Goal: Task Accomplishment & Management: Complete application form

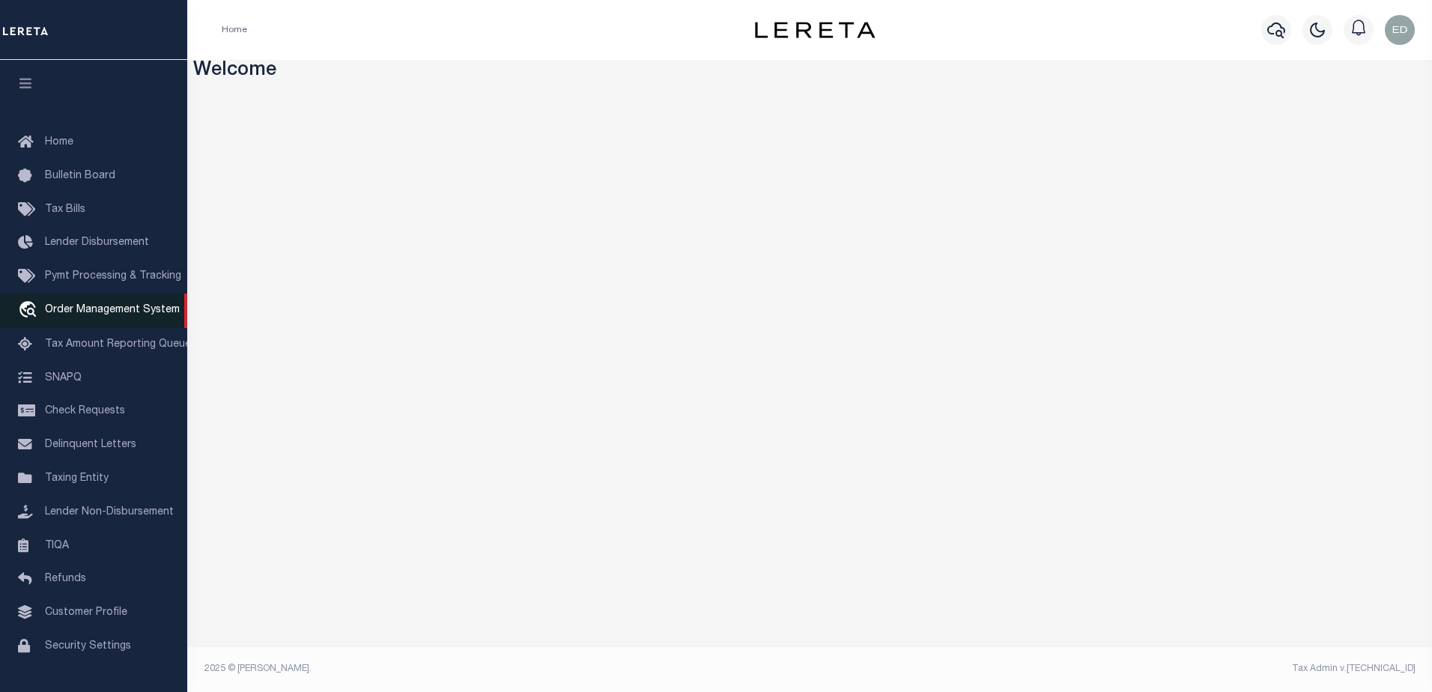
click at [113, 306] on link "travel_explore Order Management System" at bounding box center [93, 311] width 187 height 34
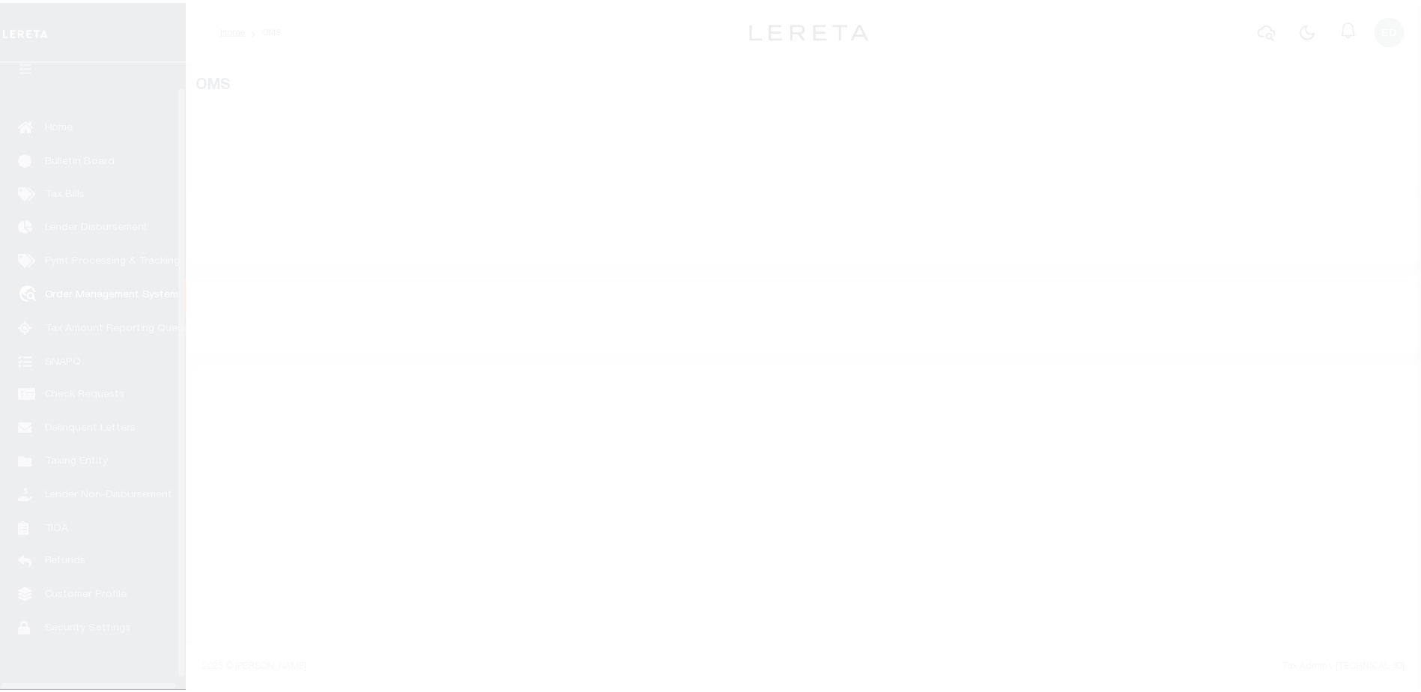
scroll to position [37, 0]
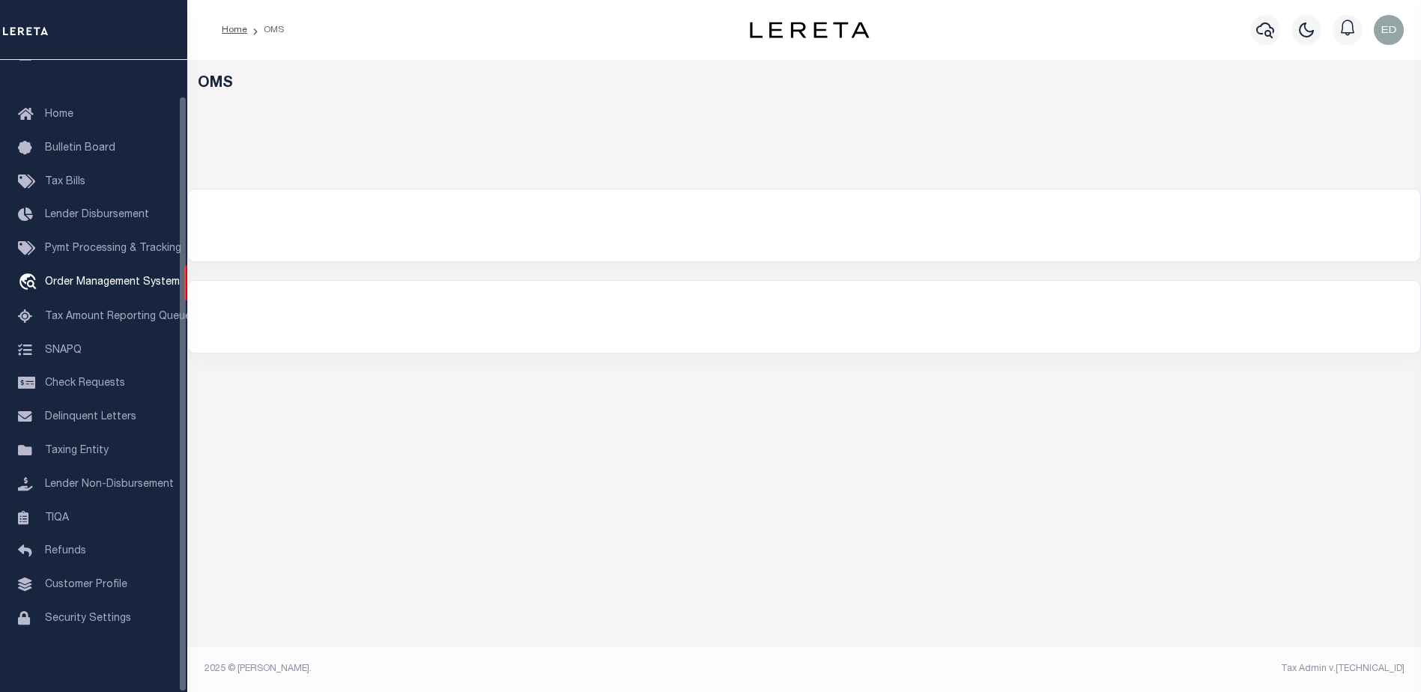
select select "200"
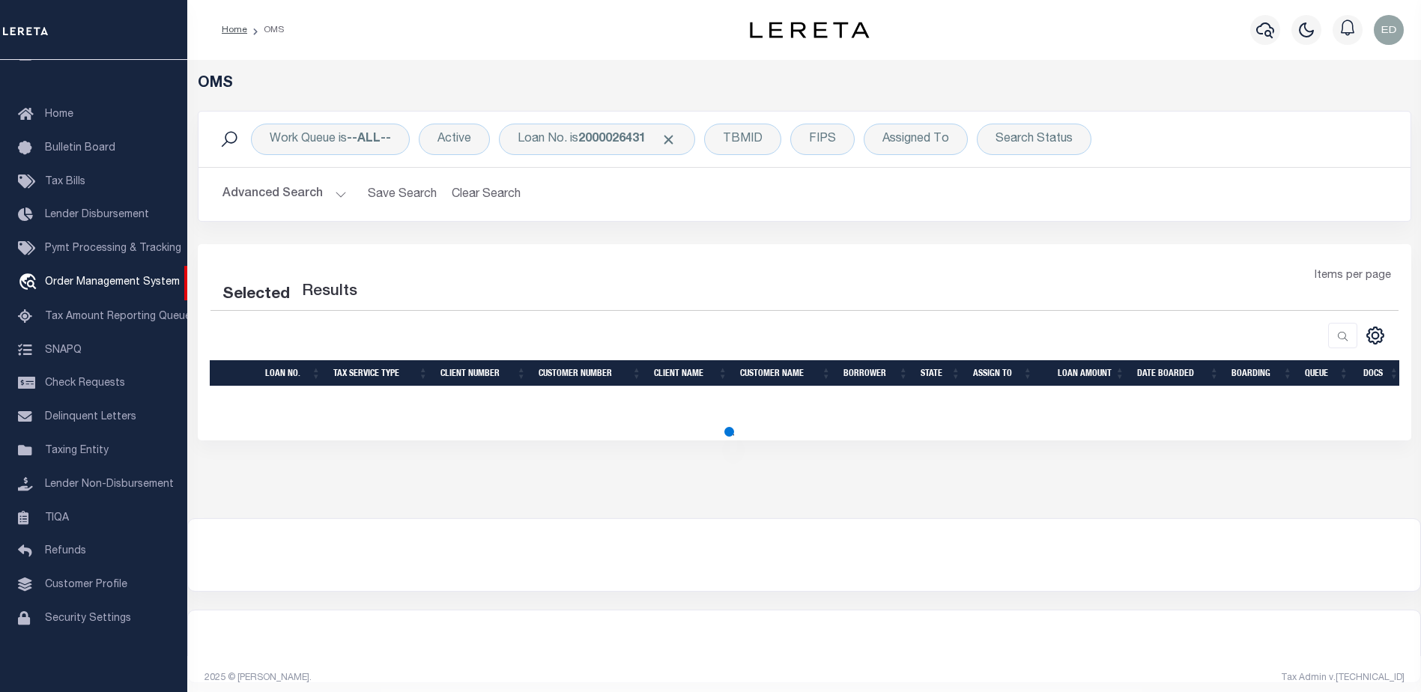
select select "200"
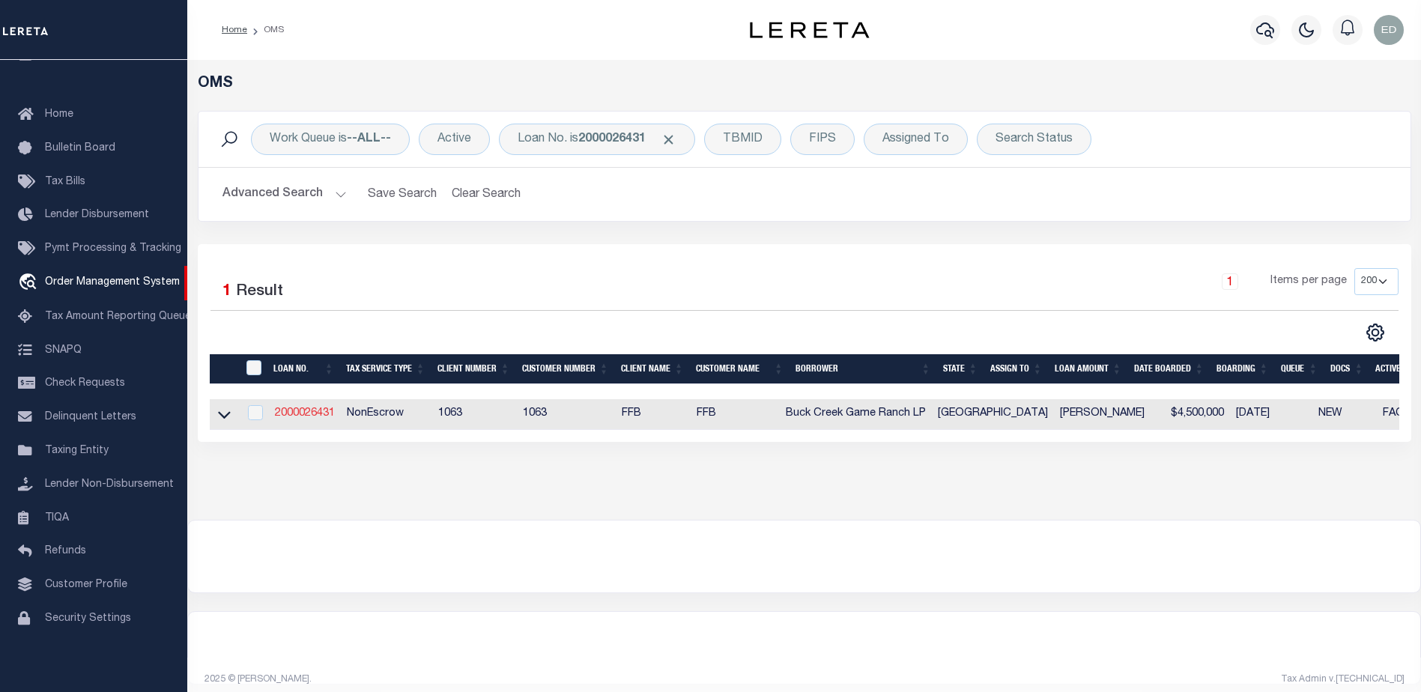
click at [309, 407] on td "2000026431" at bounding box center [305, 414] width 72 height 31
checkbox input "true"
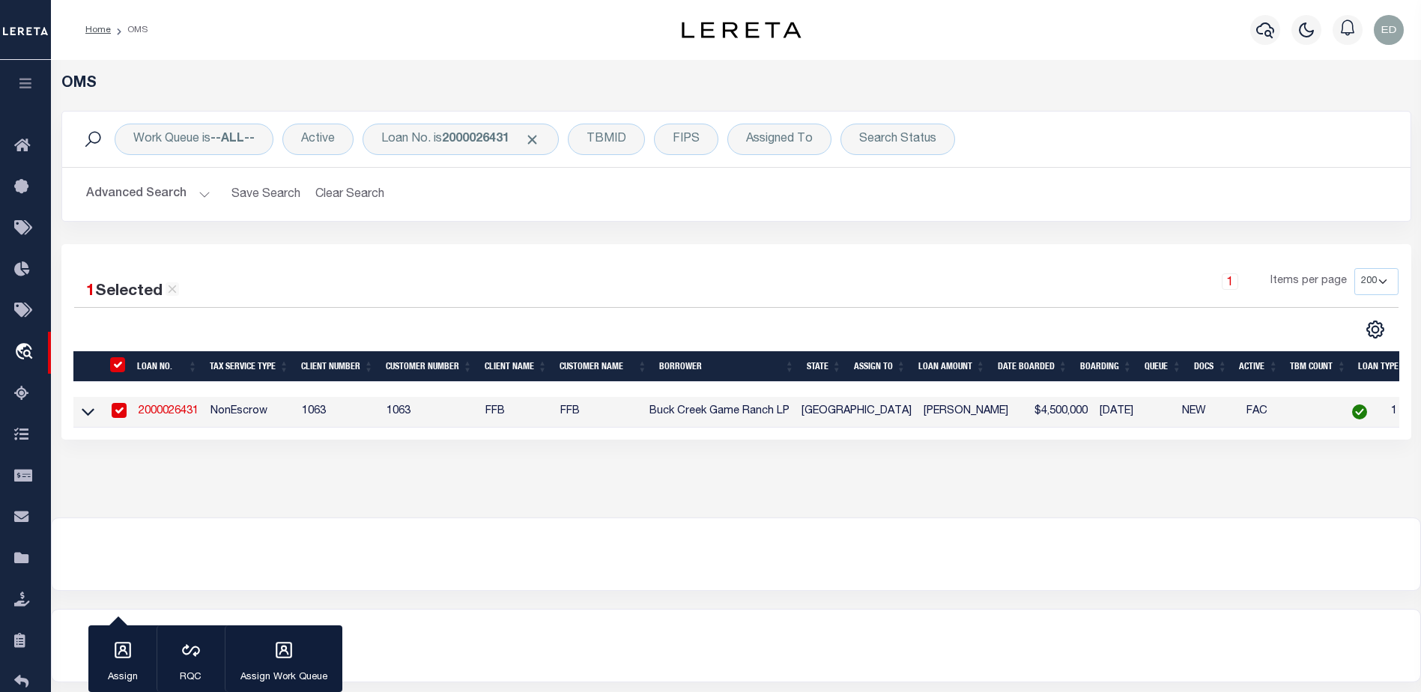
click at [181, 412] on link "2000026431" at bounding box center [169, 411] width 60 height 10
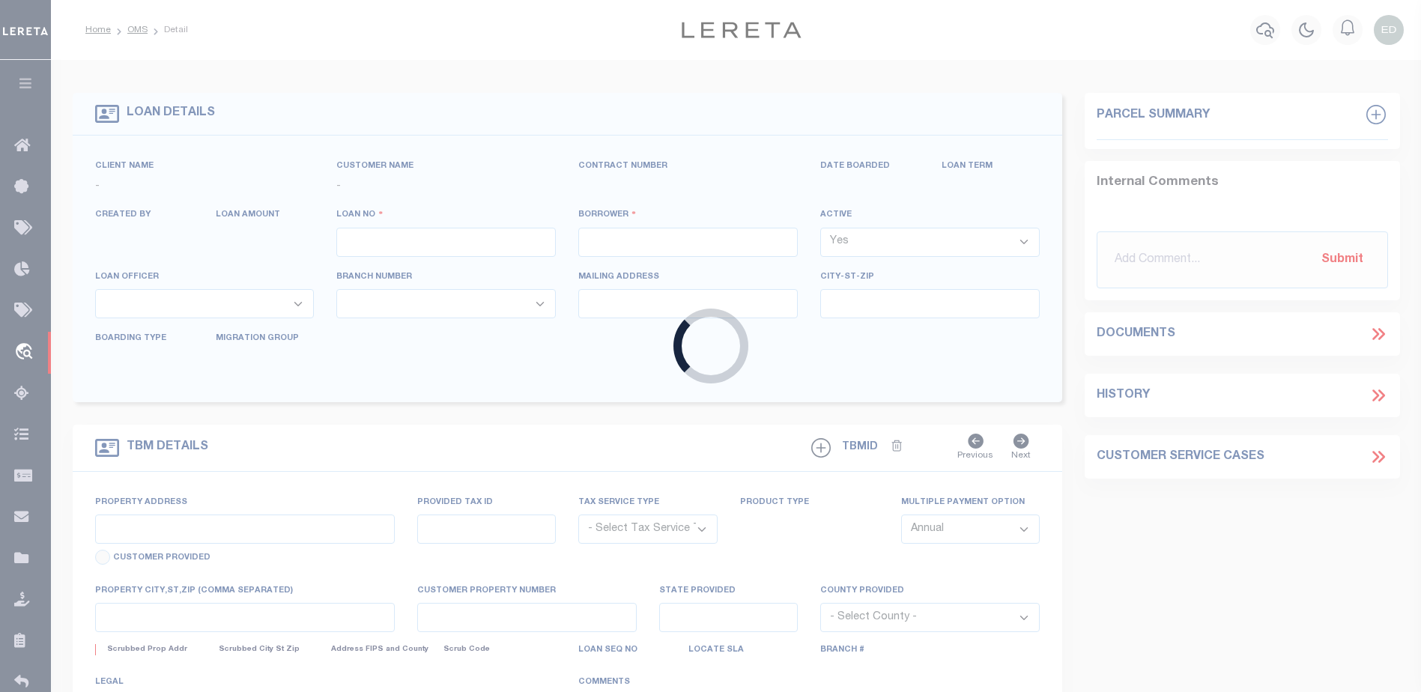
type input "2000026431"
type input "Buck Creek Game Ranch LP"
select select
select select "400"
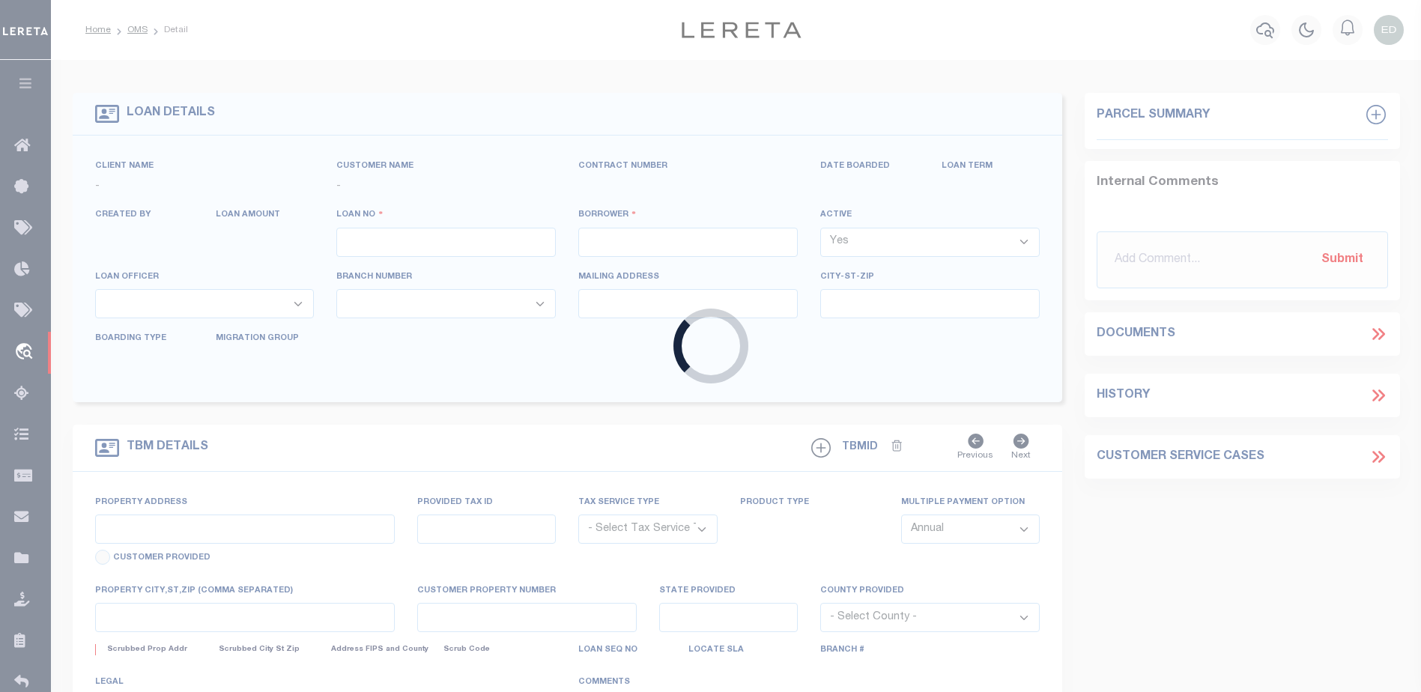
select select "NonEscrow"
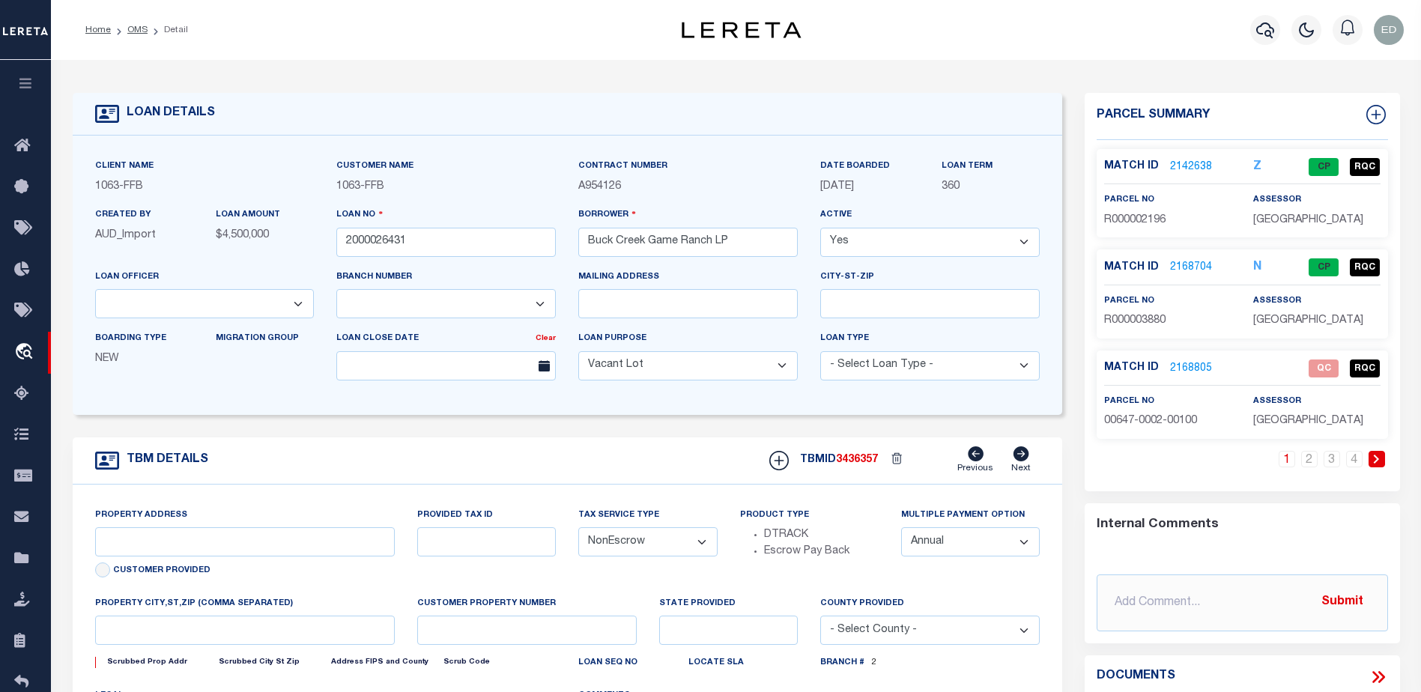
click at [1196, 364] on link "2168805" at bounding box center [1191, 369] width 42 height 16
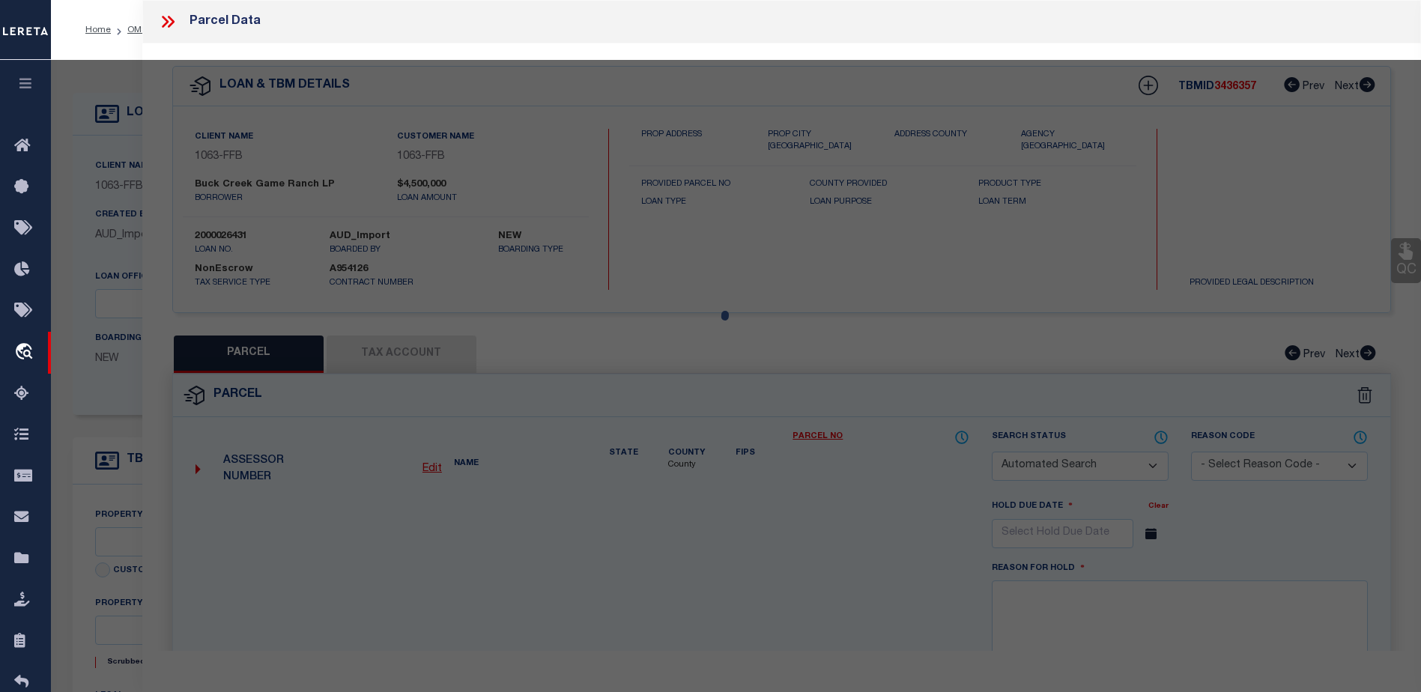
select select "490"
select select "773"
click at [534, 320] on div at bounding box center [710, 314] width 426 height 75
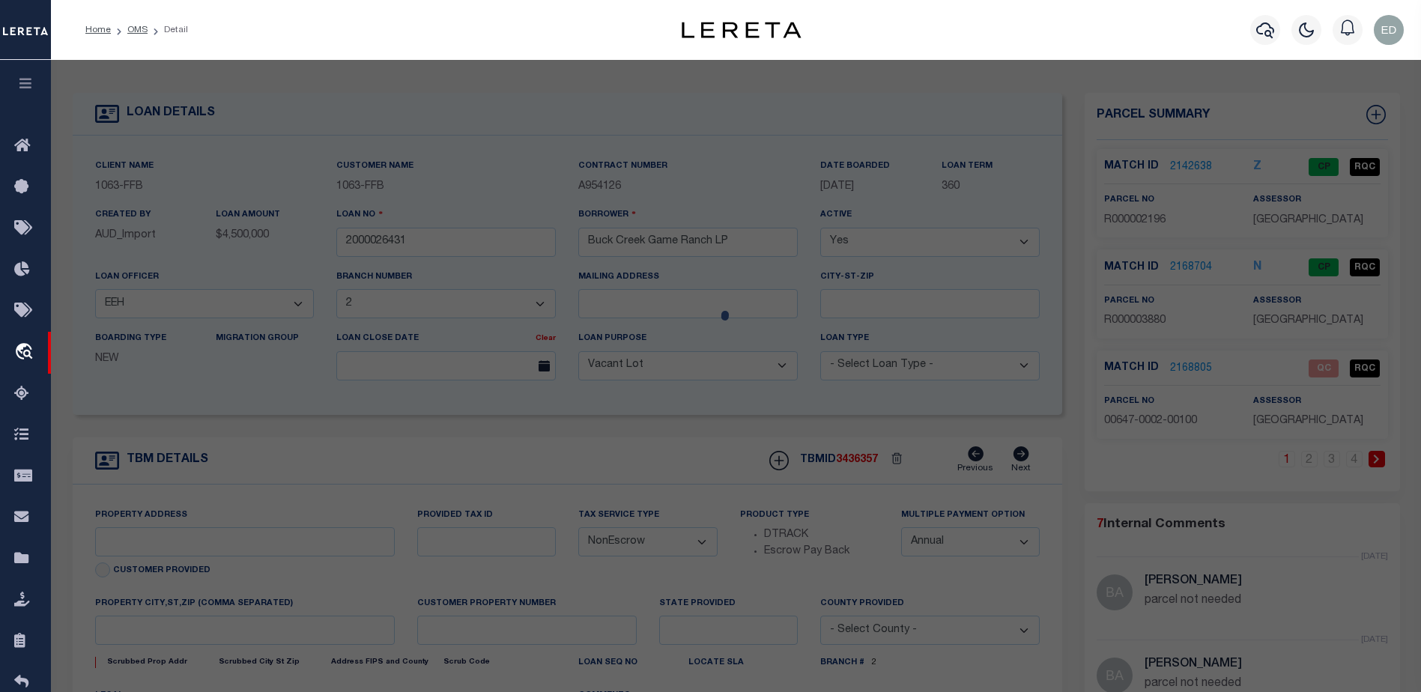
click at [1048, 299] on div at bounding box center [736, 656] width 1370 height 1192
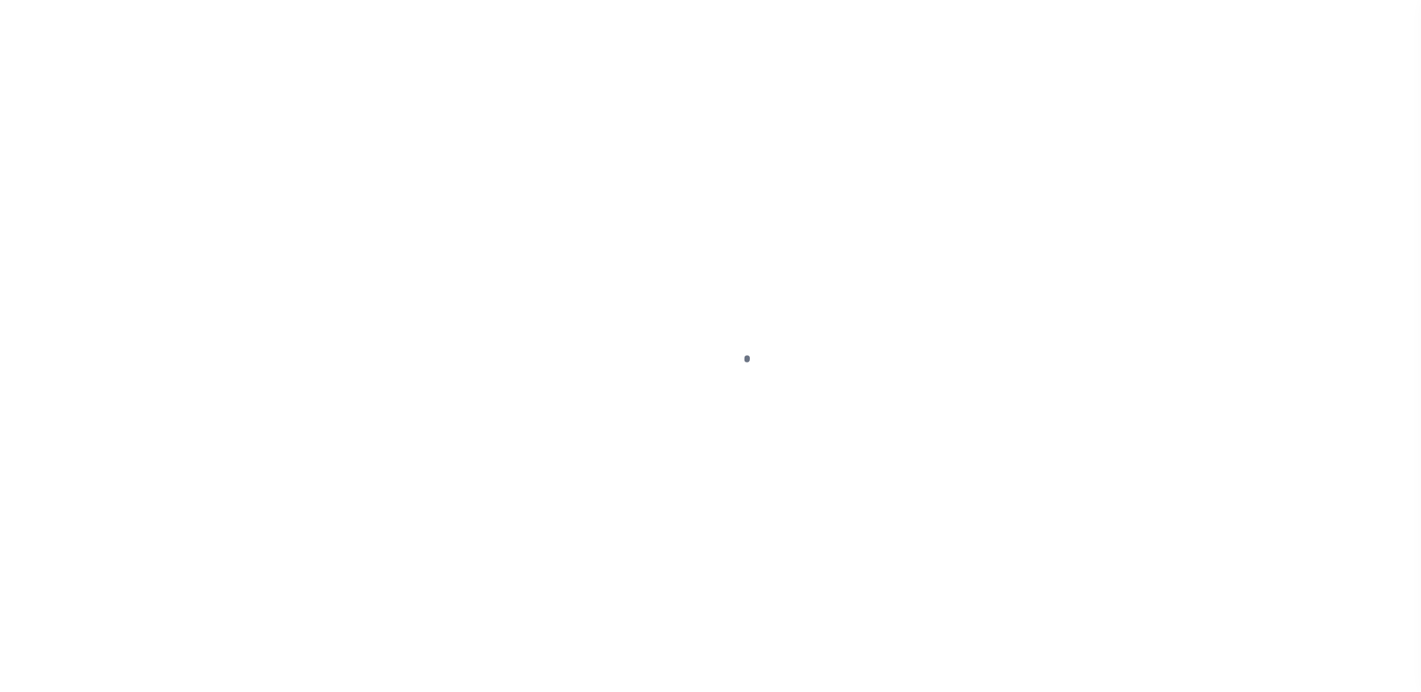
type input "2000026431"
type input "Buck Creek Game Ranch LP"
select select
select select "400"
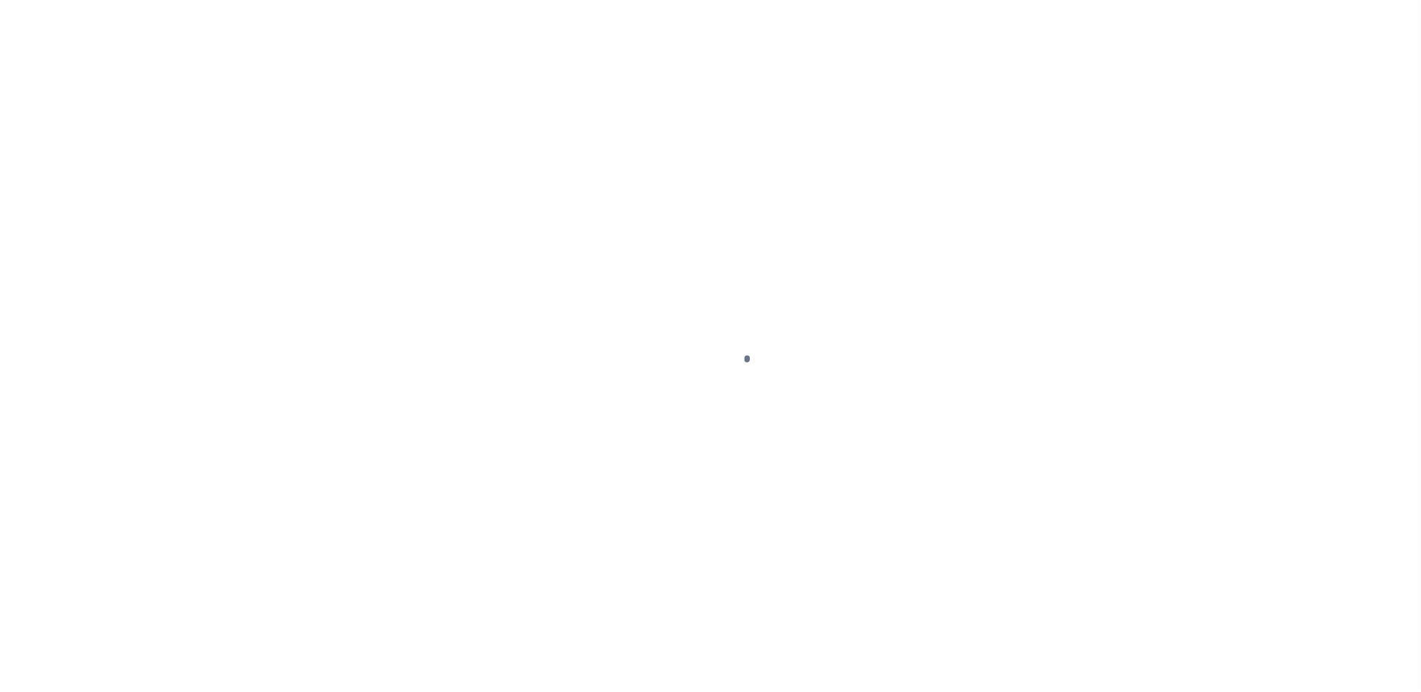
select select "NonEscrow"
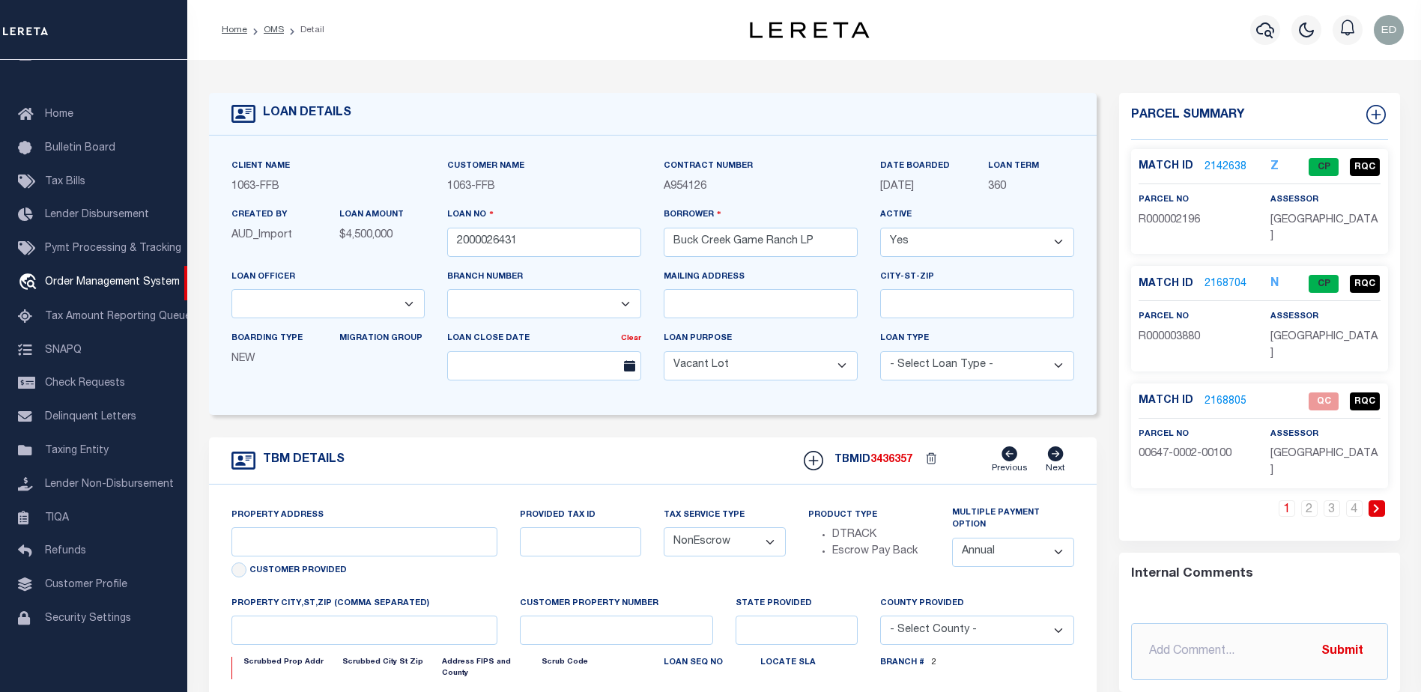
click at [1230, 394] on link "2168805" at bounding box center [1225, 402] width 42 height 16
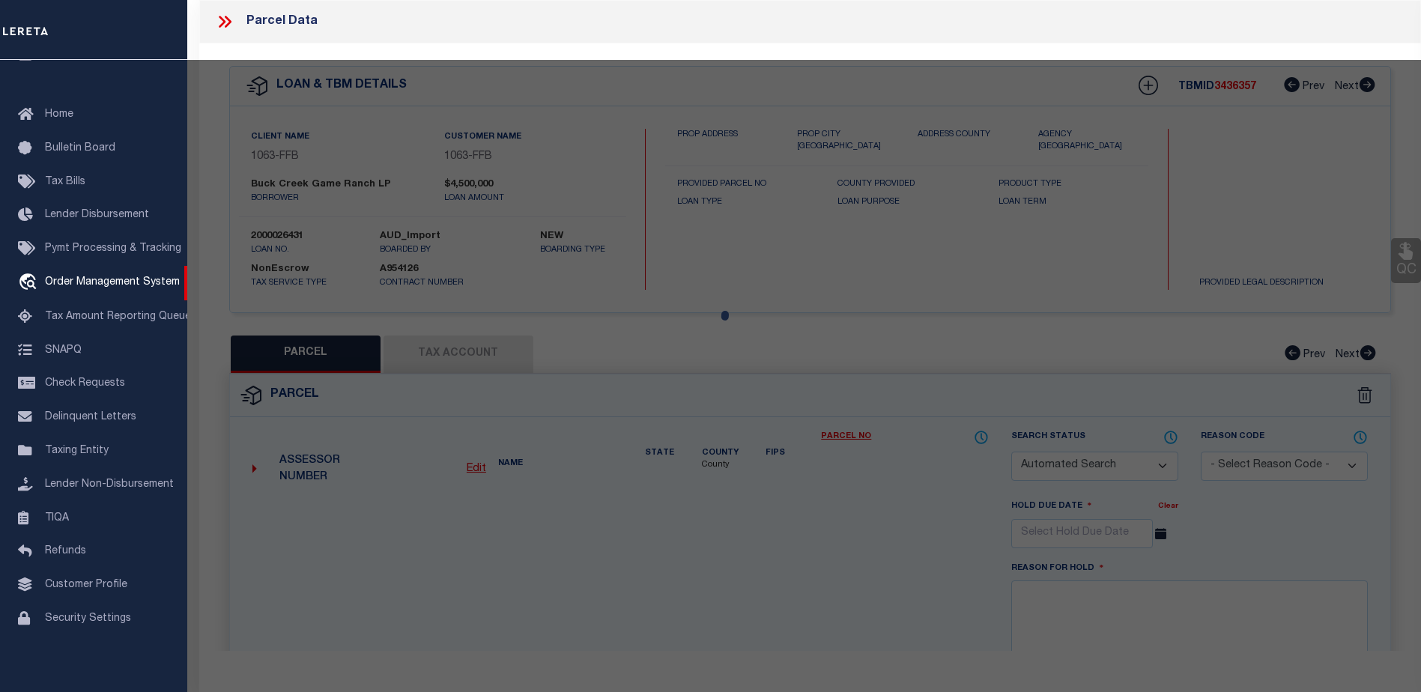
select select "490"
click at [799, 510] on div at bounding box center [804, 680] width 1234 height 1240
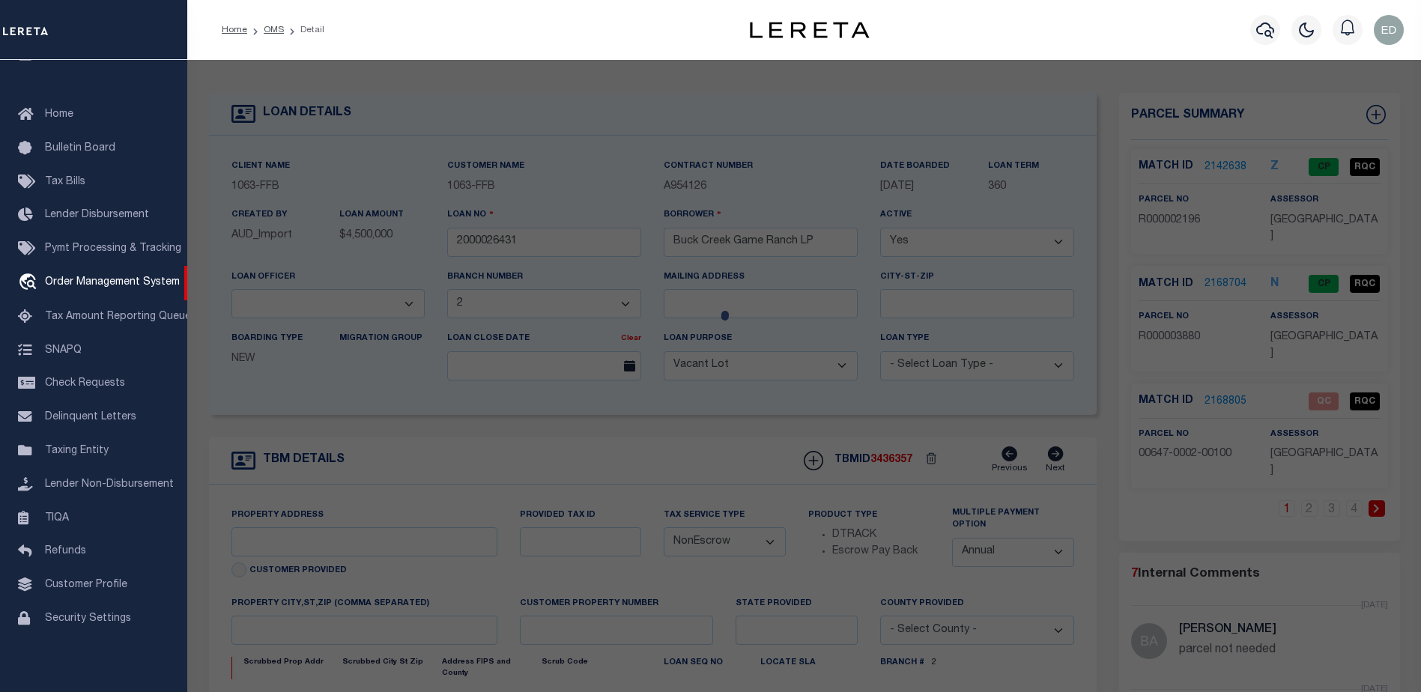
select select "773"
type input "1661 PR 1973"
select select
type input "Lawn TX 79530"
type input "[GEOGRAPHIC_DATA]"
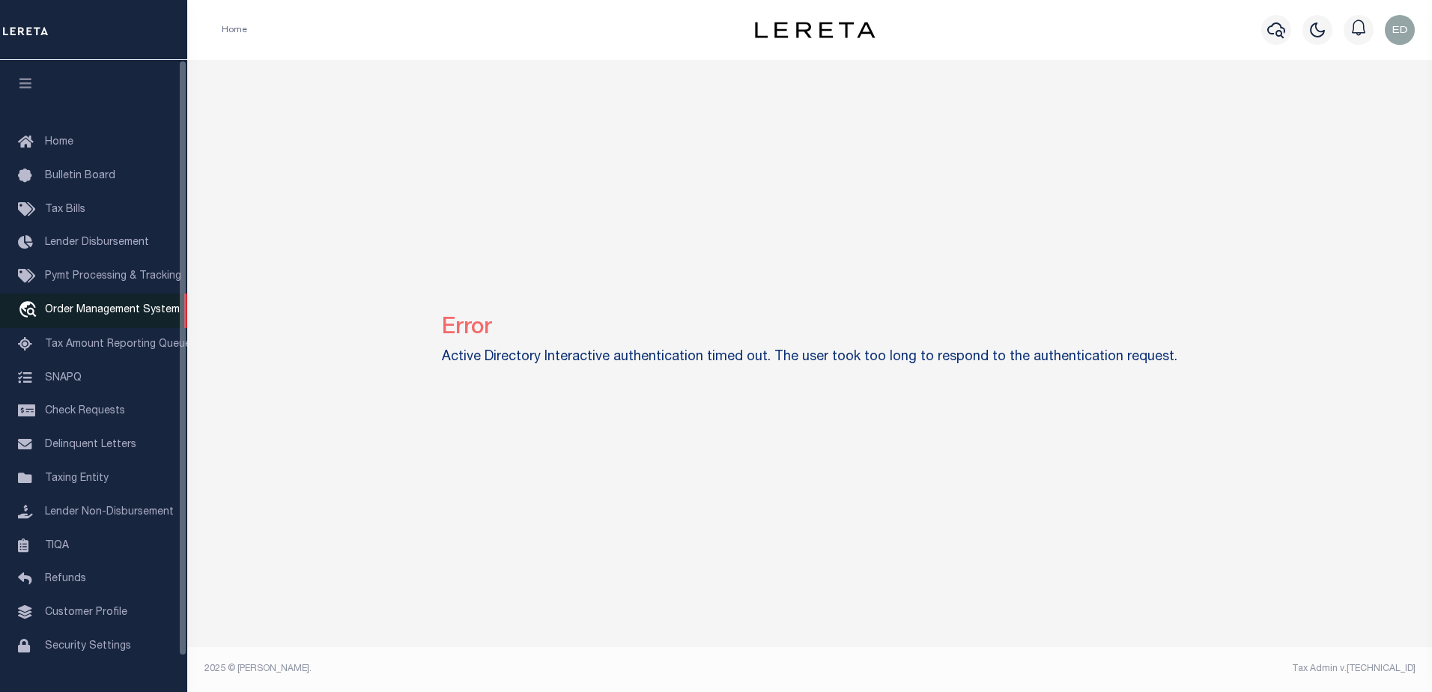
click at [85, 303] on link "travel_explore Order Management System" at bounding box center [93, 311] width 187 height 34
click at [109, 311] on span "Order Management System" at bounding box center [112, 310] width 135 height 10
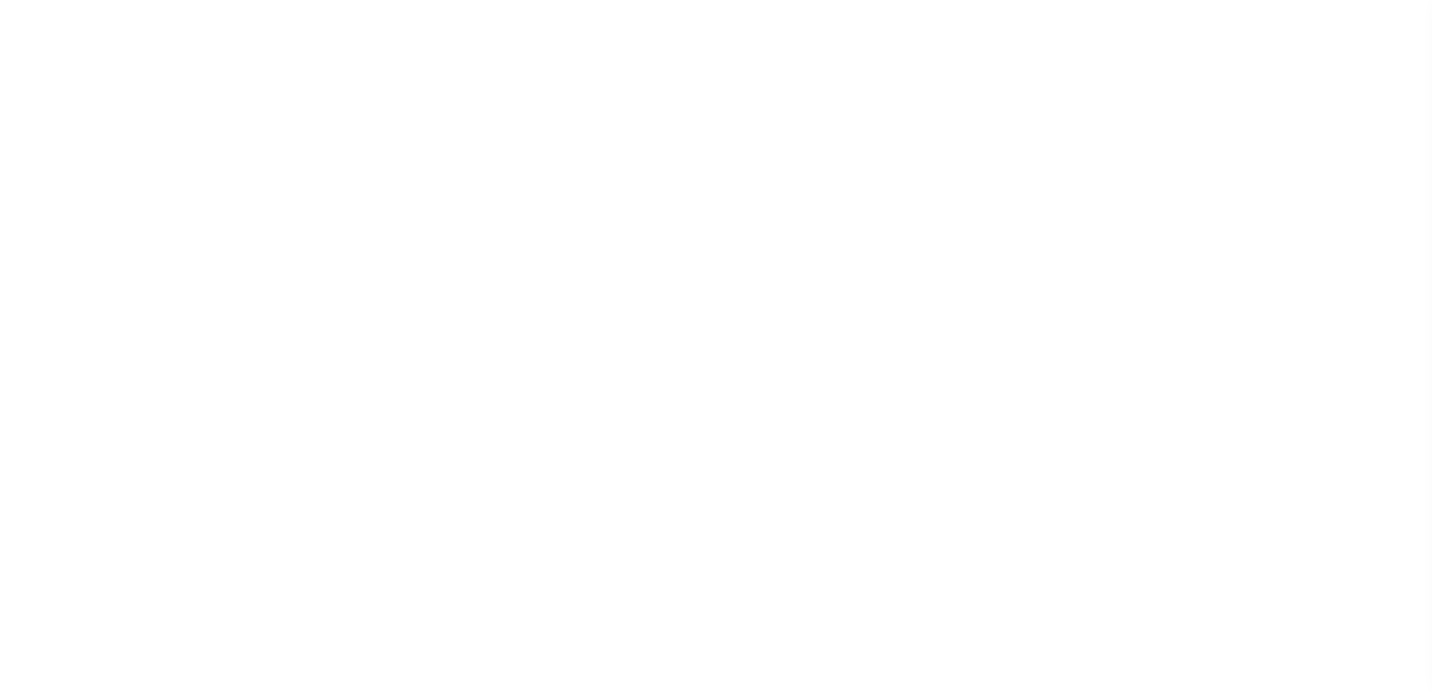
select select "200"
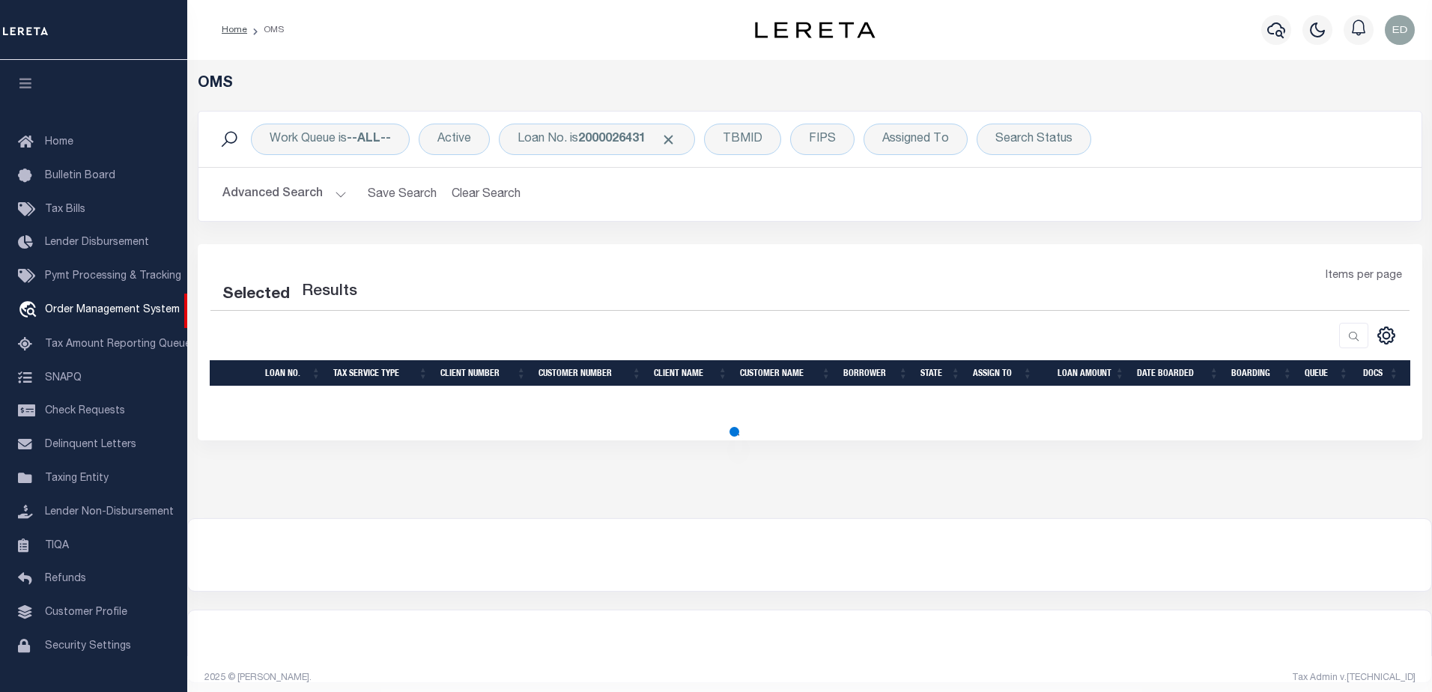
select select "200"
